Goal: Task Accomplishment & Management: Complete application form

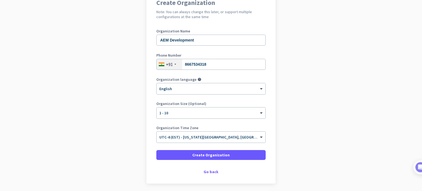
scroll to position [75, 0]
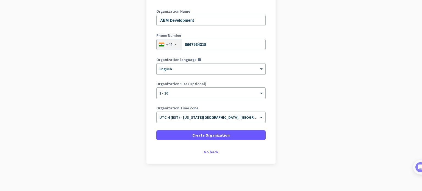
click at [242, 115] on input "text" at bounding box center [205, 115] width 92 height 4
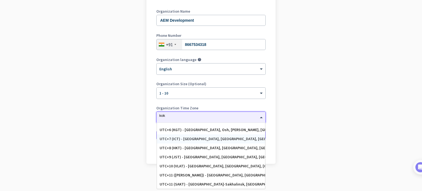
scroll to position [0, 0]
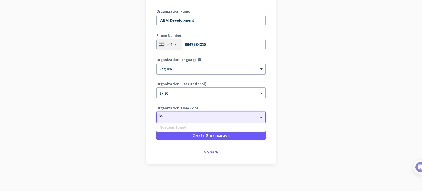
type input "k"
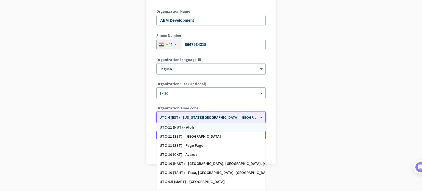
click at [224, 115] on input "text" at bounding box center [205, 115] width 92 height 4
click at [291, 112] on app-onboarding-organization "Create Organization Note: You can always change this later, or support multiple…" at bounding box center [211, 80] width 422 height 221
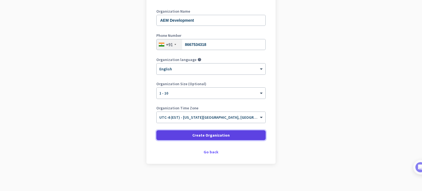
click at [241, 135] on span at bounding box center [210, 135] width 109 height 13
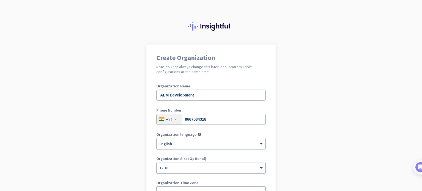
scroll to position [75, 0]
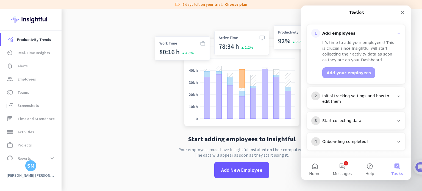
scroll to position [71, 0]
click at [335, 98] on div "Initial tracking settings and how to edit them" at bounding box center [358, 98] width 72 height 11
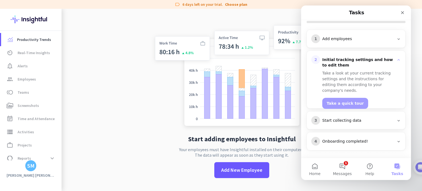
click at [338, 122] on div "Start collecting data" at bounding box center [358, 120] width 72 height 5
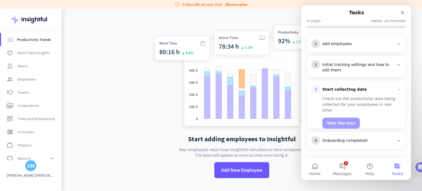
scroll to position [59, 0]
click at [340, 139] on div "Onboarding completed!" at bounding box center [358, 140] width 72 height 5
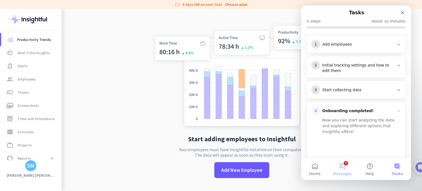
click at [339, 166] on button "1 Messages" at bounding box center [342, 169] width 27 height 22
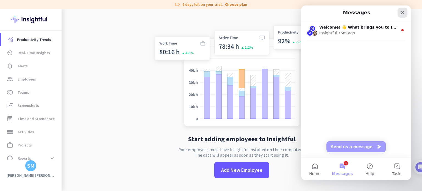
click at [403, 14] on icon "Close" at bounding box center [402, 12] width 4 height 4
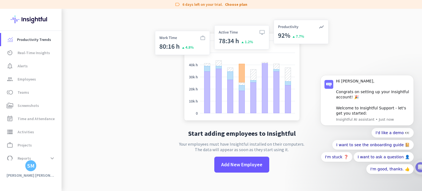
scroll to position [9, 0]
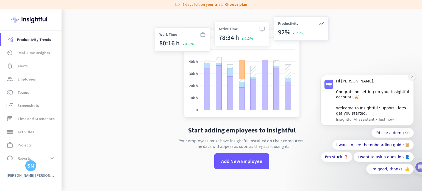
click at [413, 79] on button "Dismiss notification" at bounding box center [411, 76] width 7 height 7
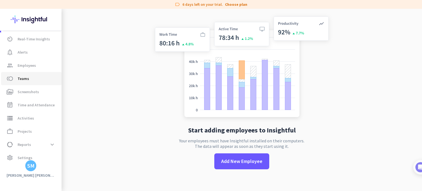
scroll to position [20, 0]
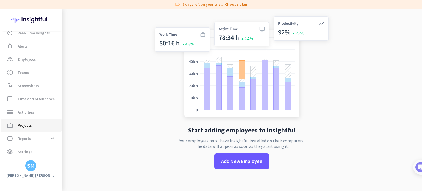
click at [33, 122] on span "work_outline Projects" at bounding box center [31, 125] width 52 height 7
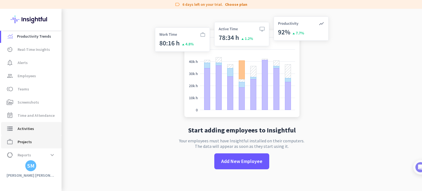
scroll to position [0, 0]
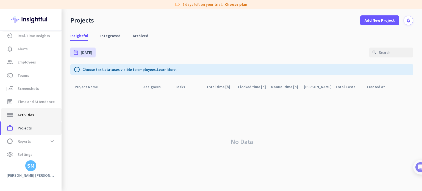
scroll to position [20, 0]
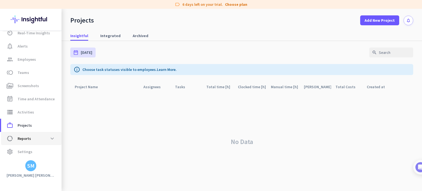
click at [33, 141] on span "data_usage Reports expand_more" at bounding box center [31, 138] width 52 height 10
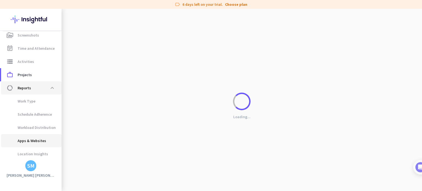
scroll to position [86, 0]
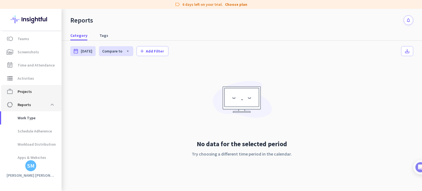
scroll to position [86, 0]
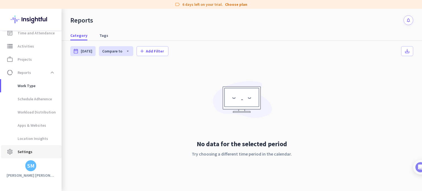
click at [24, 150] on span "Settings" at bounding box center [25, 151] width 15 height 7
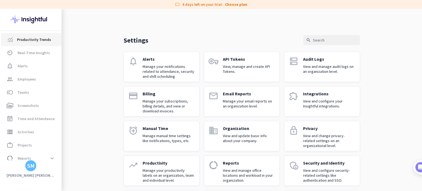
click at [35, 41] on span "Productivity Trends" at bounding box center [34, 39] width 34 height 7
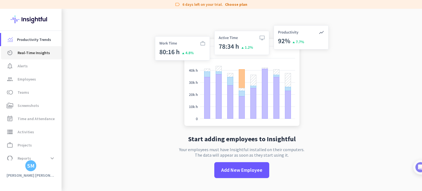
click at [23, 56] on link "av_timer Real-Time Insights" at bounding box center [31, 52] width 60 height 13
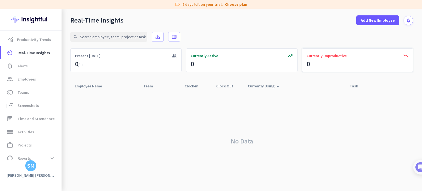
click at [340, 57] on span "Currently Unproductive" at bounding box center [327, 55] width 40 height 5
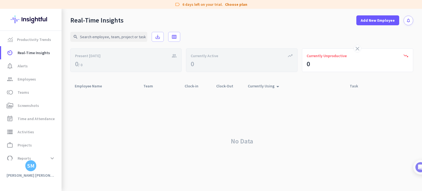
click at [330, 144] on div "No Data" at bounding box center [241, 141] width 343 height 100
click at [33, 43] on span "Productivity Trends" at bounding box center [34, 39] width 34 height 7
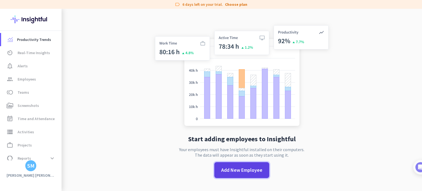
click at [245, 169] on span "Add New Employee" at bounding box center [241, 169] width 41 height 7
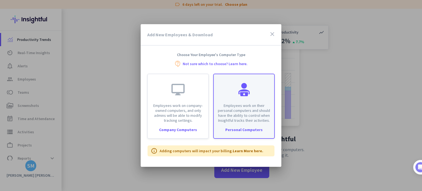
click at [234, 101] on div "Employees work on their personal computers and should have the ability to contr…" at bounding box center [244, 98] width 60 height 49
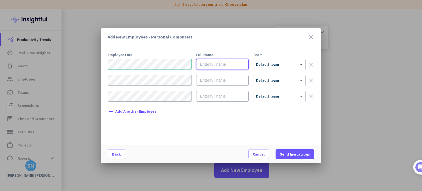
click at [206, 67] on input "text" at bounding box center [222, 64] width 52 height 11
type input "[PERSON_NAME] [PERSON_NAME]"
click at [271, 65] on div at bounding box center [279, 62] width 52 height 5
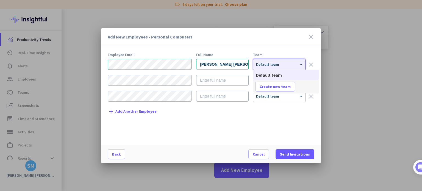
click at [278, 64] on div at bounding box center [279, 62] width 52 height 5
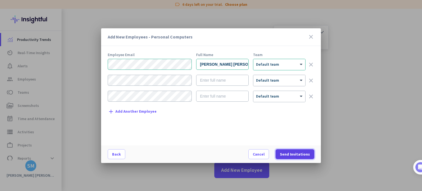
click at [300, 154] on span "Send Invitations" at bounding box center [295, 153] width 30 height 5
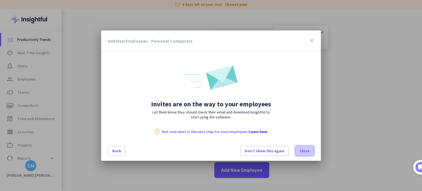
click at [299, 148] on span at bounding box center [305, 150] width 18 height 13
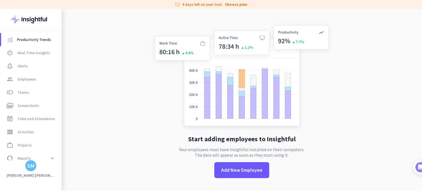
scroll to position [9, 0]
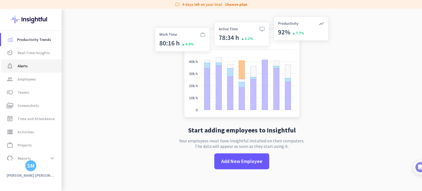
click at [26, 67] on span "Alerts" at bounding box center [23, 66] width 10 height 7
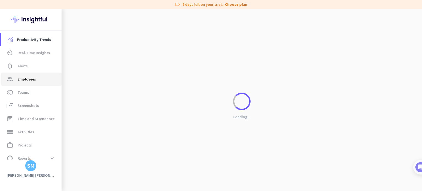
click at [28, 85] on link "group Employees" at bounding box center [31, 79] width 60 height 13
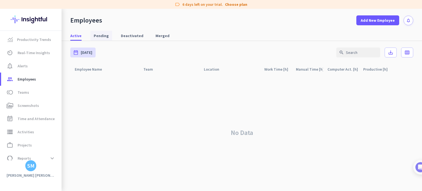
click at [105, 35] on span "Pending" at bounding box center [101, 35] width 15 height 5
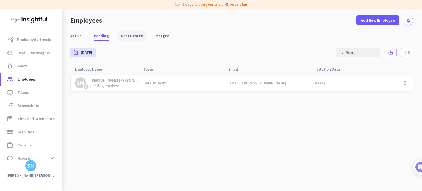
click at [130, 35] on span "Deactivated" at bounding box center [132, 35] width 23 height 5
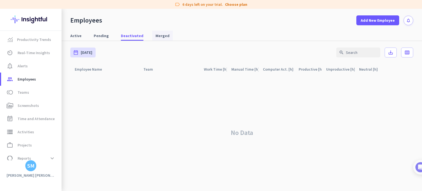
click at [155, 34] on span "Merged" at bounding box center [162, 35] width 14 height 5
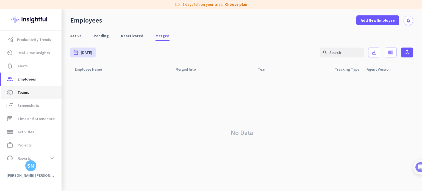
click at [29, 93] on span "toll Teams" at bounding box center [31, 92] width 52 height 7
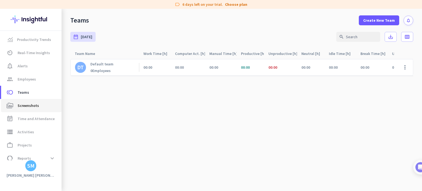
click at [29, 111] on link "perm_media Screenshots" at bounding box center [31, 105] width 60 height 13
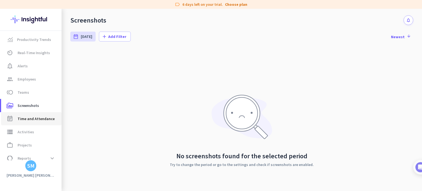
click at [29, 121] on span "Time and Attendance" at bounding box center [36, 118] width 37 height 7
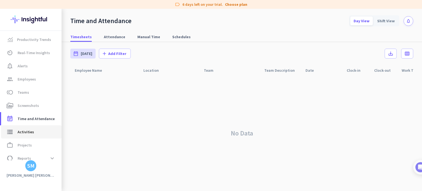
click at [25, 133] on span "Activities" at bounding box center [26, 132] width 16 height 7
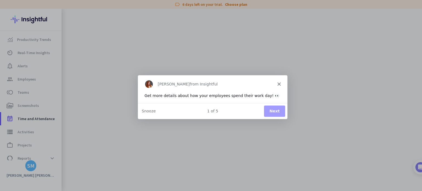
type input "[DATE]"
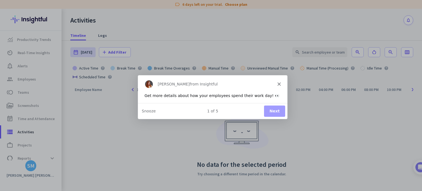
click at [268, 108] on button "Next" at bounding box center [274, 110] width 21 height 11
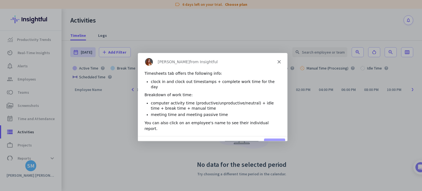
click at [277, 138] on button "Next" at bounding box center [274, 143] width 21 height 11
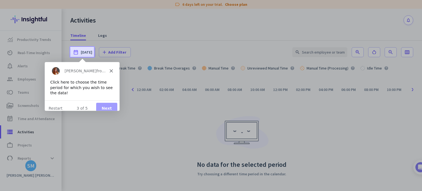
click at [103, 102] on button "Next" at bounding box center [106, 107] width 21 height 11
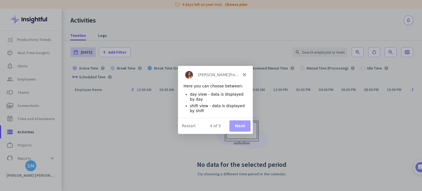
click at [242, 128] on button "Next" at bounding box center [239, 125] width 21 height 11
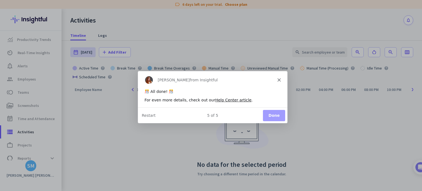
click at [278, 116] on button "Done" at bounding box center [274, 114] width 22 height 11
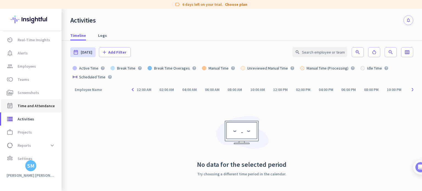
scroll to position [20, 0]
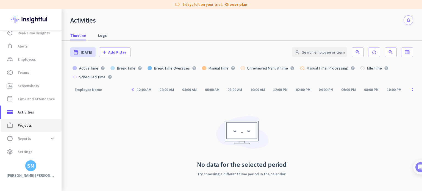
click at [37, 123] on span "work_outline Projects" at bounding box center [31, 125] width 52 height 7
type input "[DATE] - [DATE]"
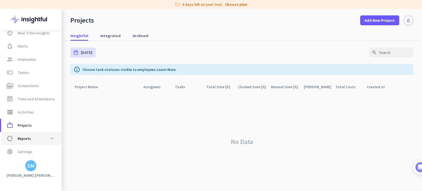
click at [35, 140] on span "data_usage Reports expand_more" at bounding box center [31, 138] width 52 height 10
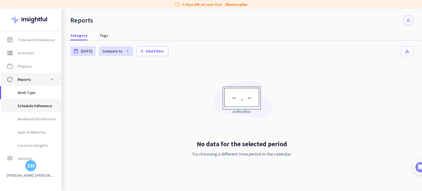
scroll to position [86, 0]
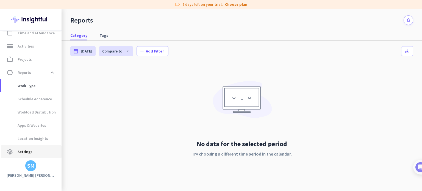
click at [41, 154] on span "settings Settings" at bounding box center [31, 151] width 52 height 7
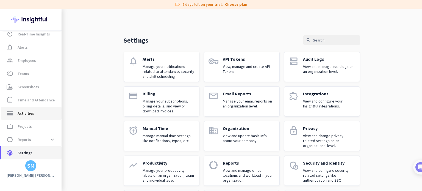
scroll to position [20, 0]
click at [44, 152] on span "settings Settings" at bounding box center [31, 151] width 52 height 7
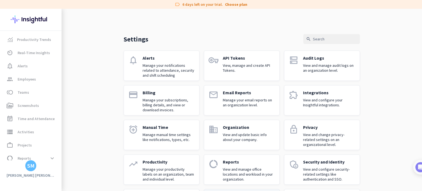
scroll to position [0, 0]
